Goal: Find specific page/section: Find specific page/section

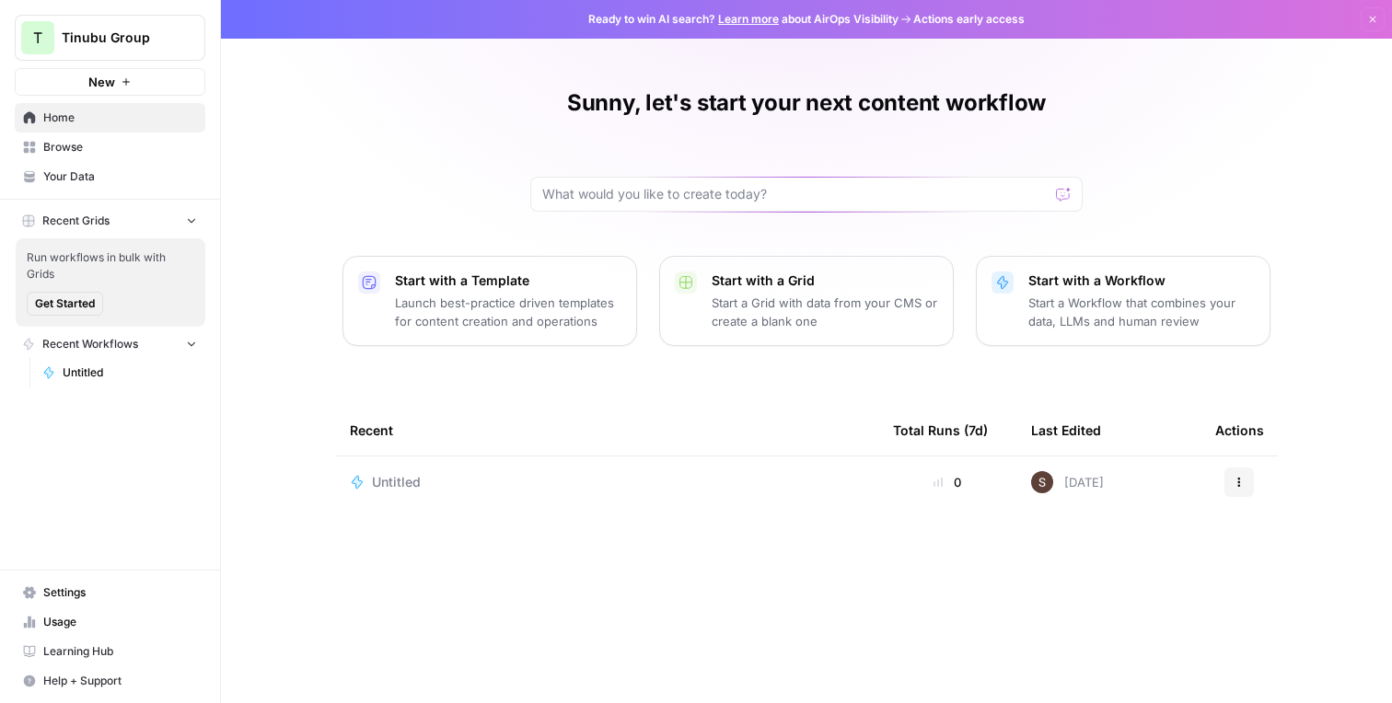
click at [92, 375] on span "Untitled" at bounding box center [130, 372] width 134 height 17
